Goal: Task Accomplishment & Management: Manage account settings

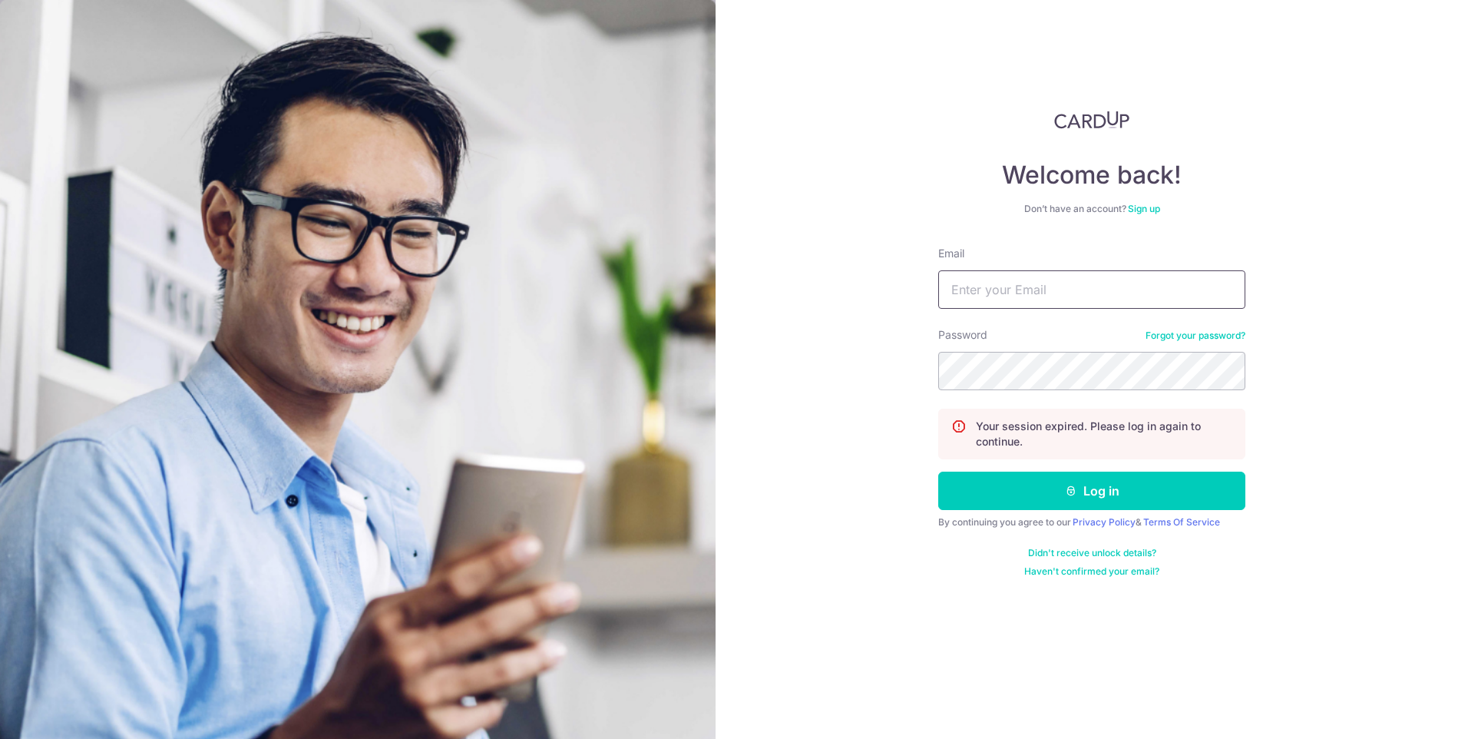
click at [1007, 289] on input "Email" at bounding box center [1091, 289] width 307 height 38
type input "[PERSON_NAME][EMAIL_ADDRESS][DOMAIN_NAME]"
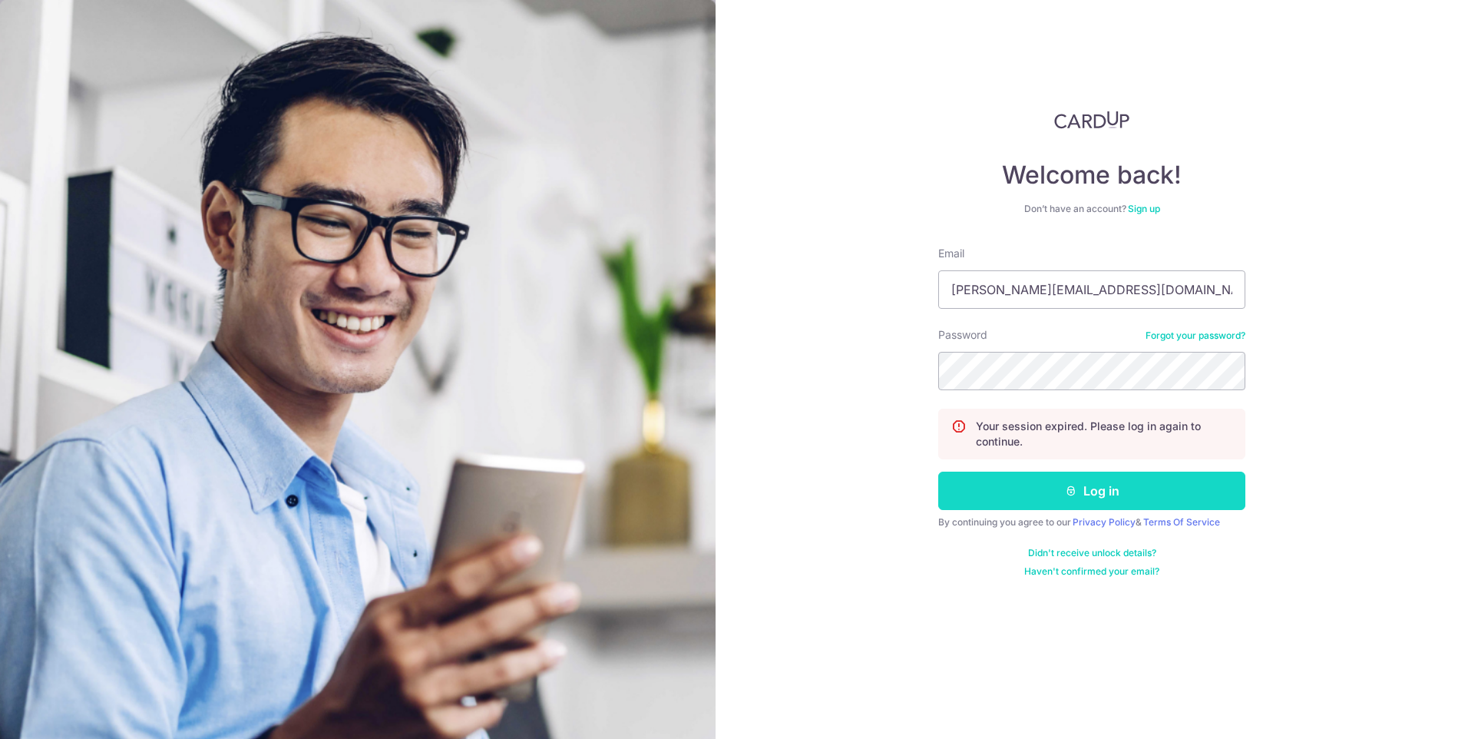
click at [1111, 497] on button "Log in" at bounding box center [1091, 490] width 307 height 38
click at [1090, 498] on button "Log in" at bounding box center [1091, 490] width 307 height 38
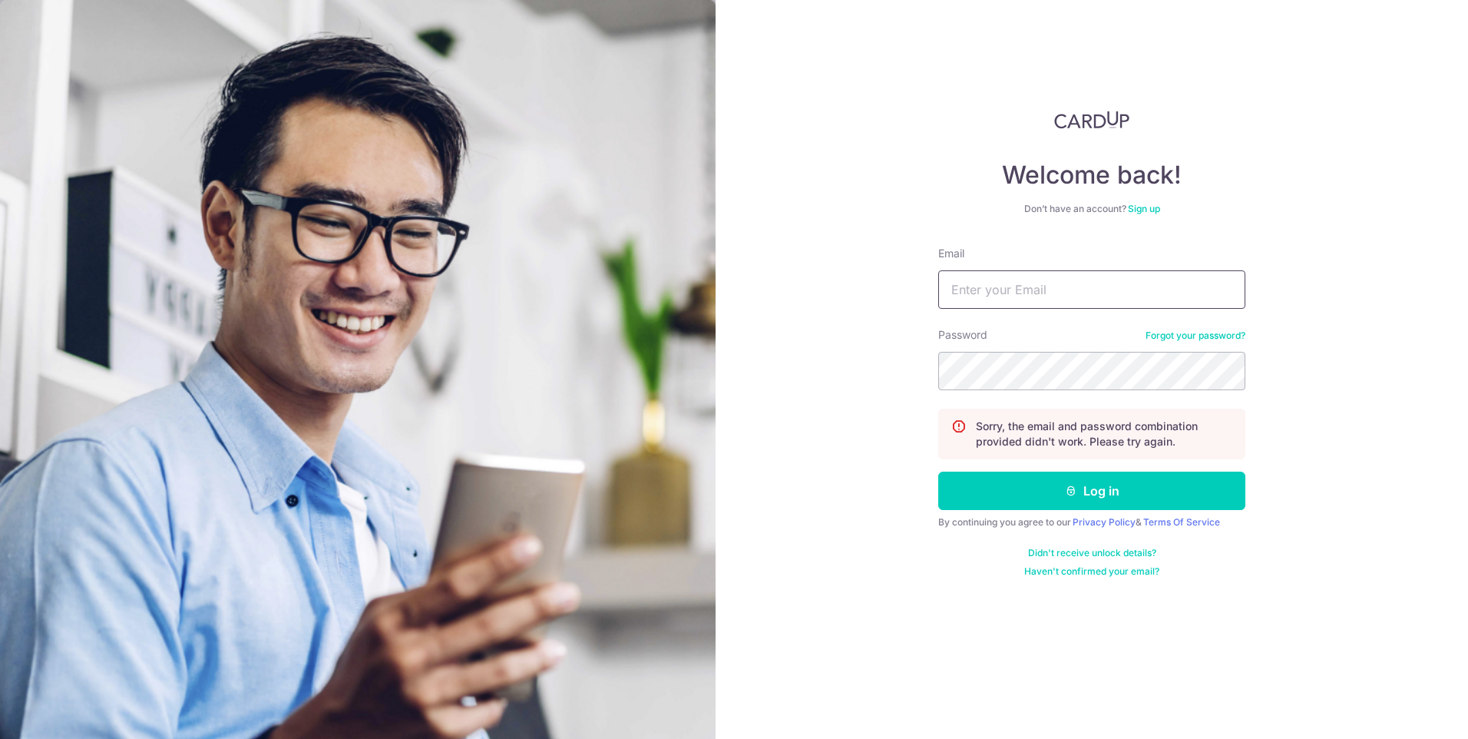
click at [1082, 303] on input "Email" at bounding box center [1091, 289] width 307 height 38
type input "[PERSON_NAME][EMAIL_ADDRESS][DOMAIN_NAME]"
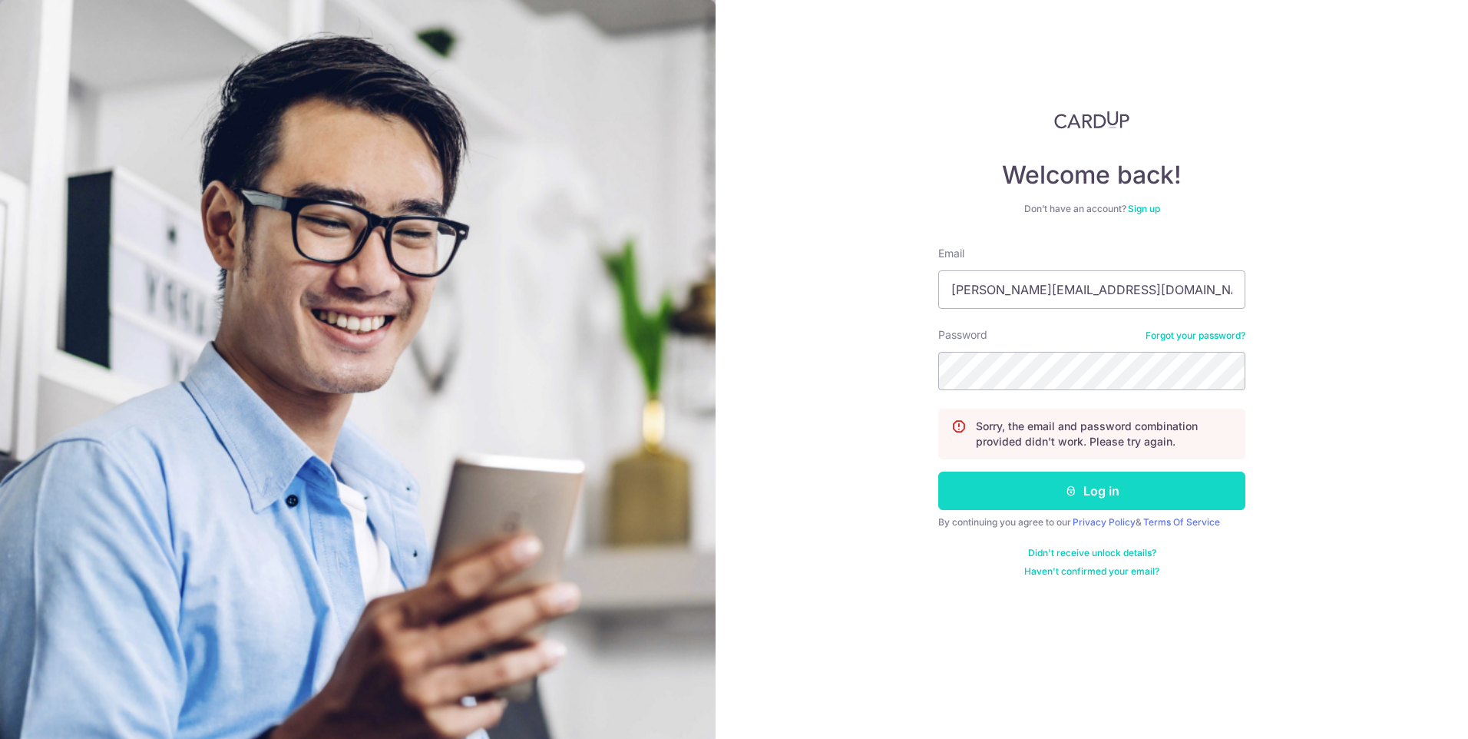
click at [1054, 488] on button "Log in" at bounding box center [1091, 490] width 307 height 38
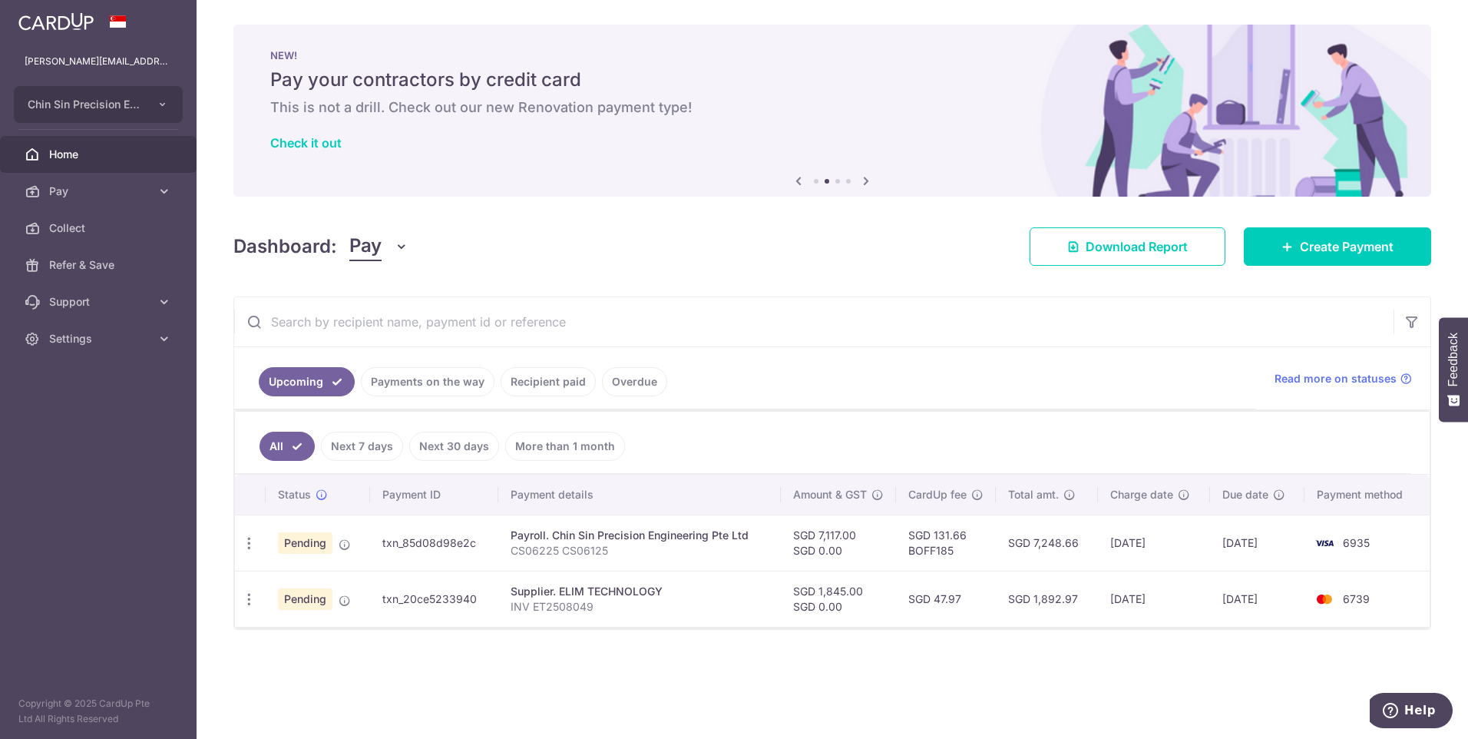
click at [407, 379] on link "Payments on the way" at bounding box center [428, 381] width 134 height 29
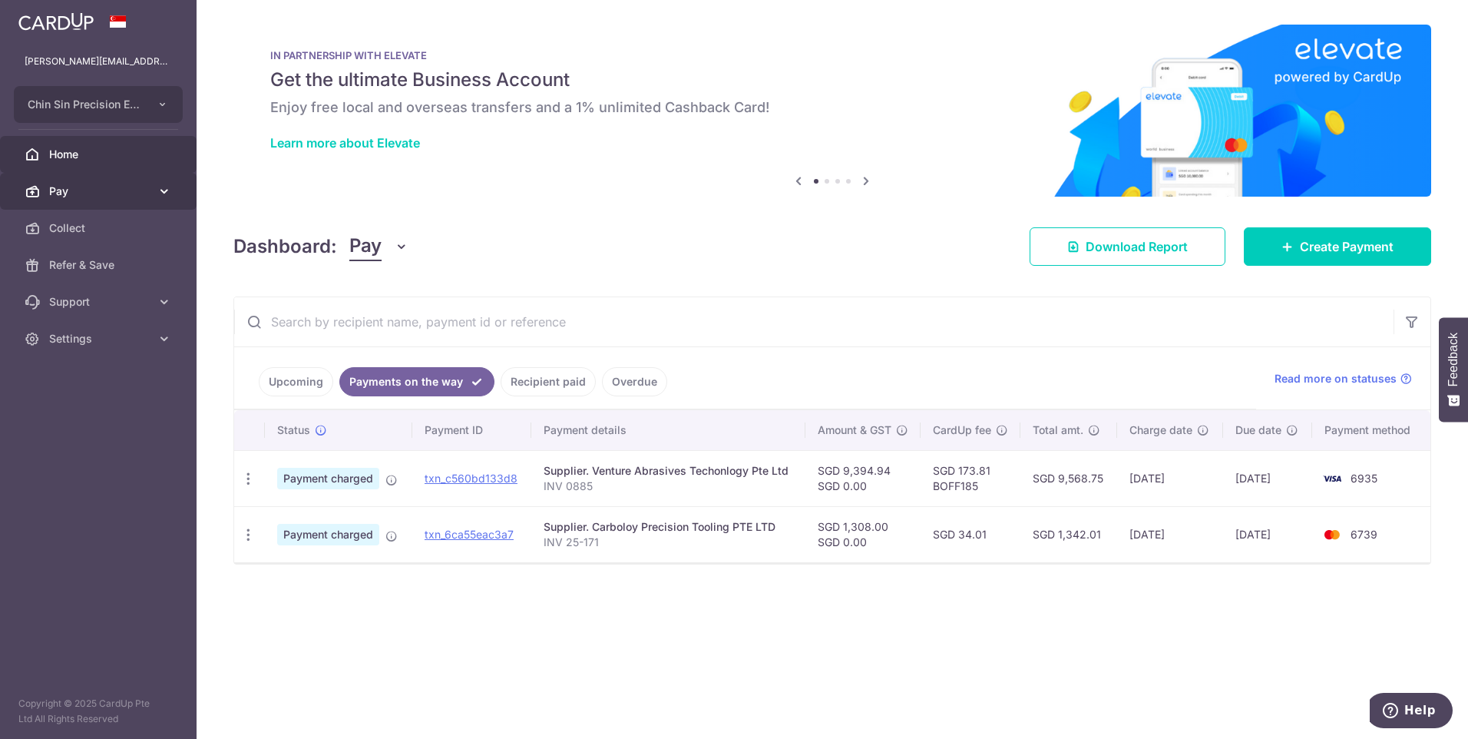
click at [164, 185] on icon at bounding box center [164, 191] width 15 height 15
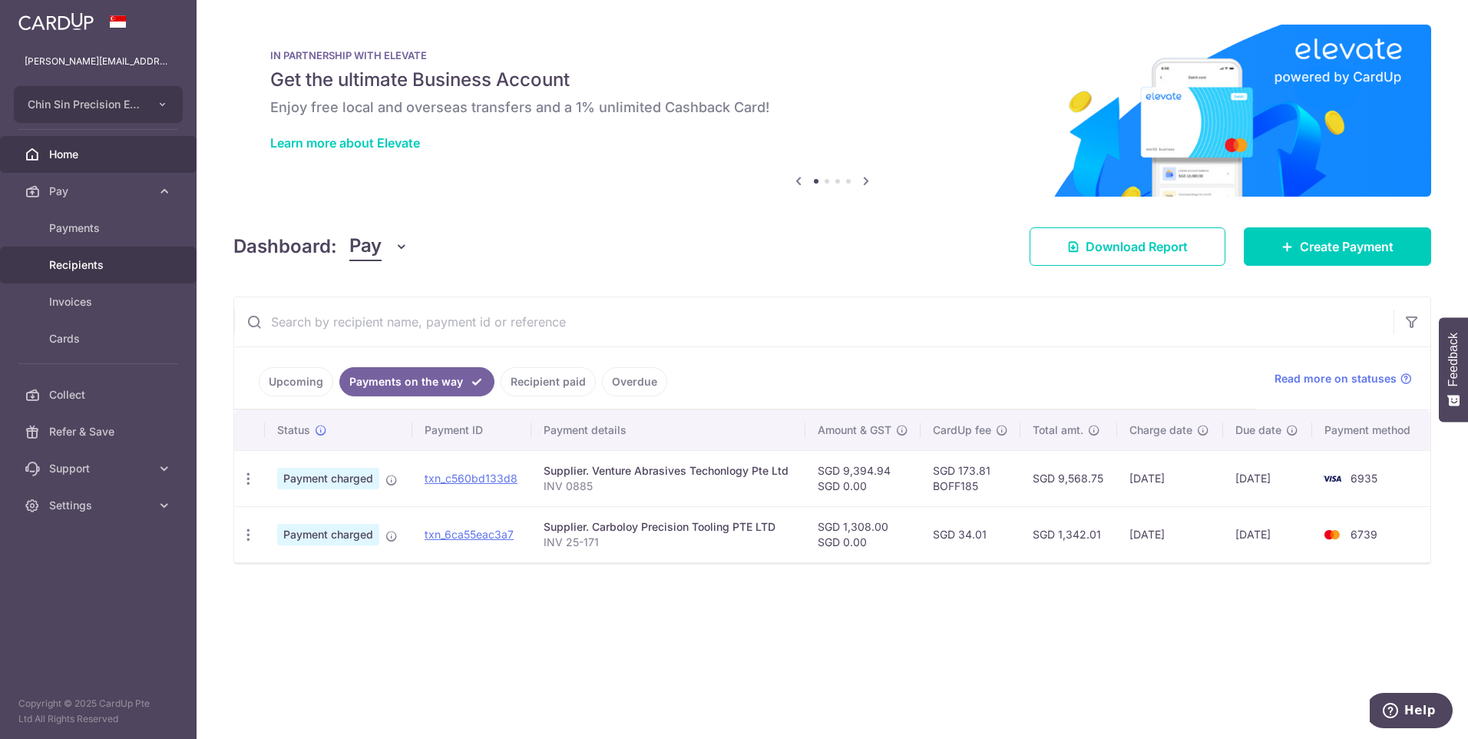
click at [116, 263] on span "Recipients" at bounding box center [99, 264] width 101 height 15
